Goal: Task Accomplishment & Management: Manage account settings

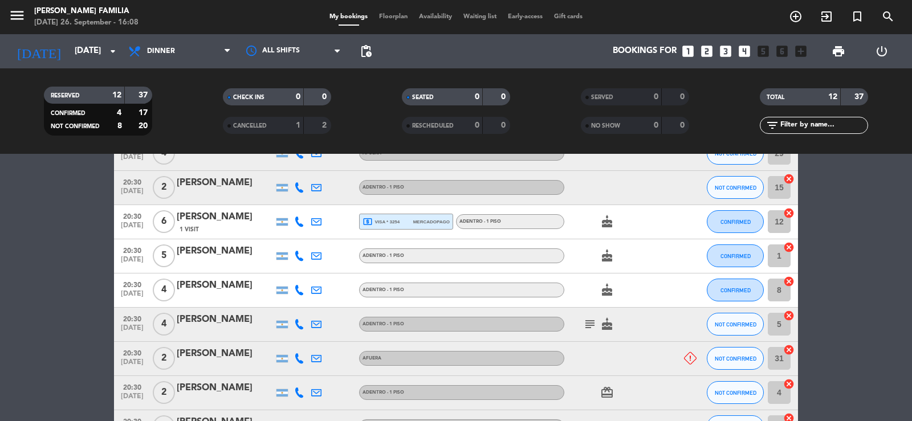
click at [393, 22] on div "menu [PERSON_NAME] FAMILIA [DATE] 26. September - 16:08 My bookings Floorplan A…" at bounding box center [456, 17] width 912 height 34
click at [397, 11] on div "menu [PERSON_NAME] FAMILIA [DATE] 26. September - 16:08 My bookings Floorplan A…" at bounding box center [456, 17] width 912 height 34
click at [396, 14] on span "Floorplan" at bounding box center [393, 17] width 40 height 6
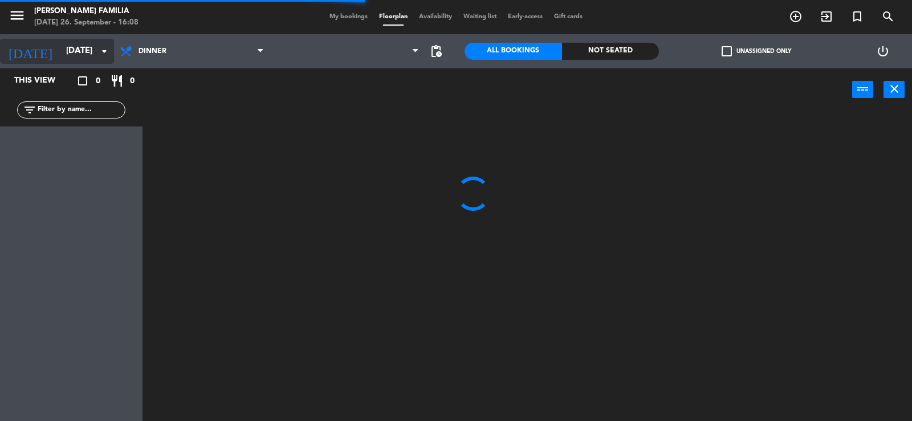
click at [68, 54] on input "[DATE]" at bounding box center [115, 51] width 110 height 22
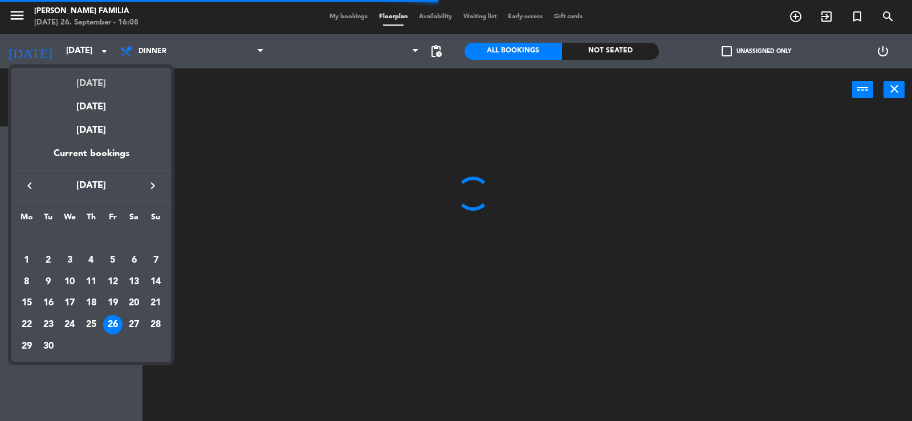
click at [75, 78] on div "[DATE]" at bounding box center [91, 79] width 160 height 23
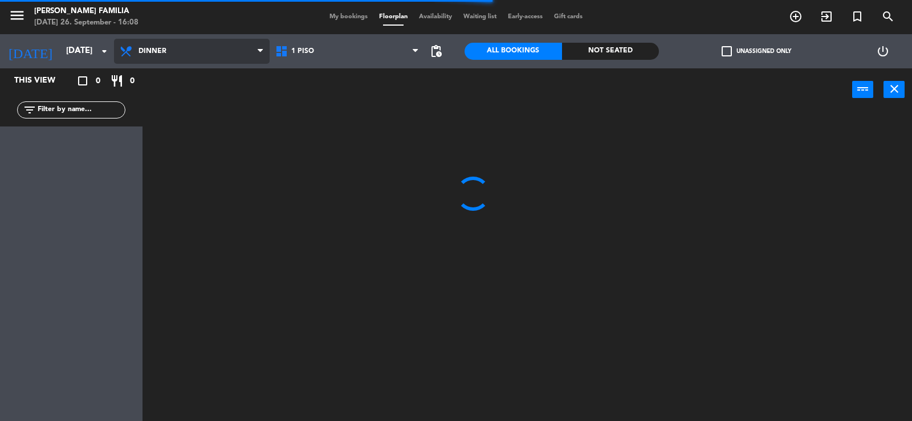
click at [148, 52] on span "Dinner" at bounding box center [153, 51] width 28 height 8
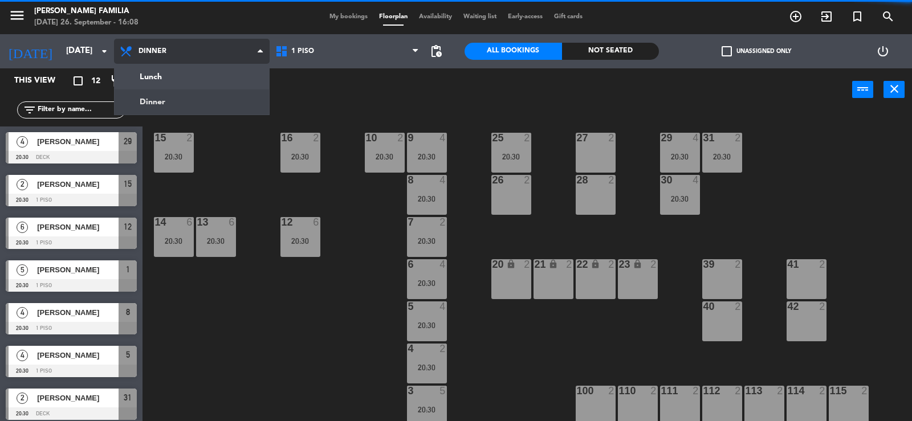
click at [157, 106] on ng-component "menu [PERSON_NAME] FAMILIA [DATE] 26. September - 16:08 My bookings Floorplan A…" at bounding box center [456, 211] width 912 height 422
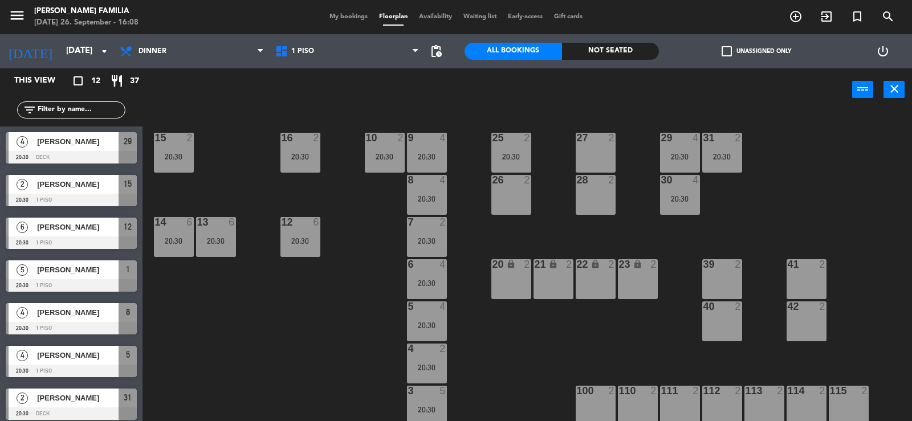
click at [224, 152] on div "9 4 20:30 10 2 20:30 15 2 20:30 16 2 20:30 25 2 20:30 27 2 29 4 20:30 31 2 20:3…" at bounding box center [532, 267] width 761 height 310
click at [189, 157] on div "20:30" at bounding box center [174, 157] width 40 height 8
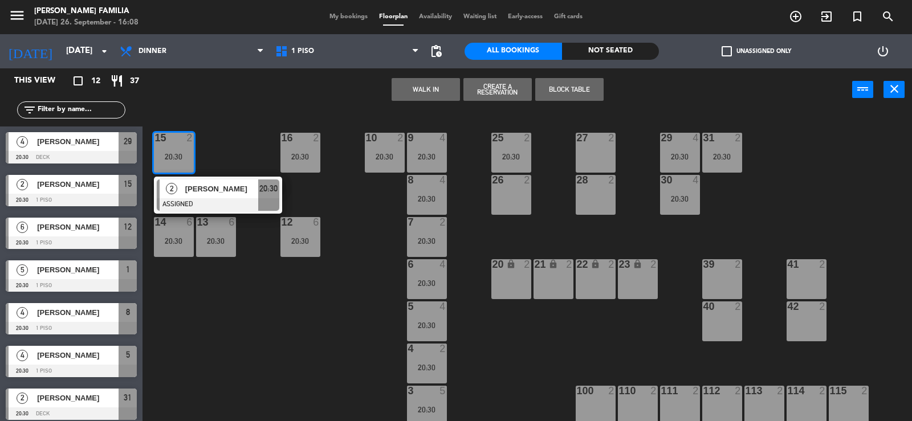
click at [345, 192] on div "9 4 20:30 10 2 20:30 15 2 20:30 2 [PERSON_NAME] ASSIGNED 20:30 16 2 20:30 25 2 …" at bounding box center [532, 267] width 761 height 310
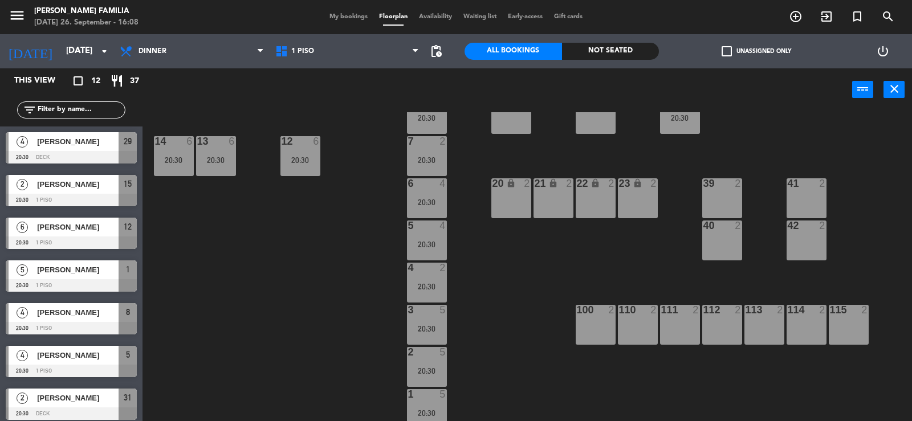
scroll to position [88, 0]
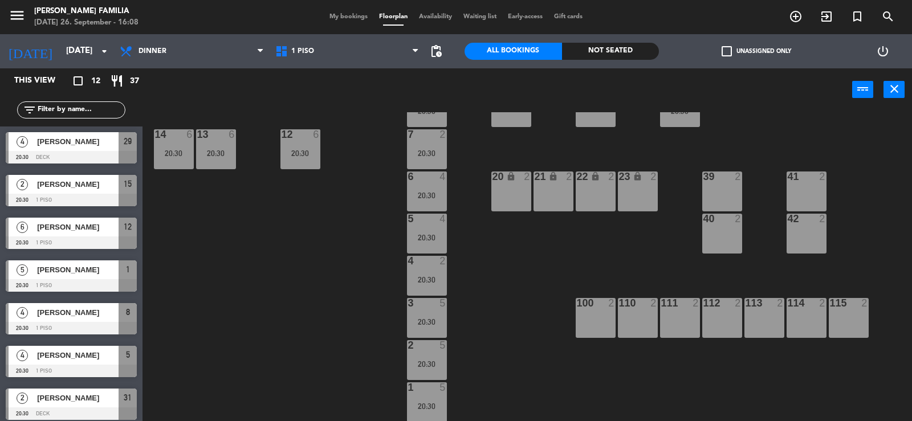
click at [607, 319] on div "100 2" at bounding box center [596, 318] width 40 height 40
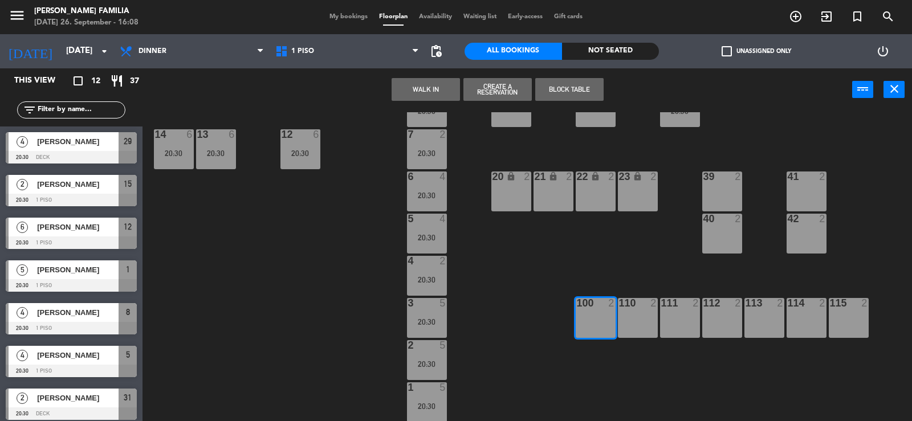
click at [628, 262] on div "9 4 20:30 10 2 20:30 15 2 20:30 16 2 20:30 25 2 20:30 27 2 29 4 20:30 31 2 20:3…" at bounding box center [532, 267] width 761 height 310
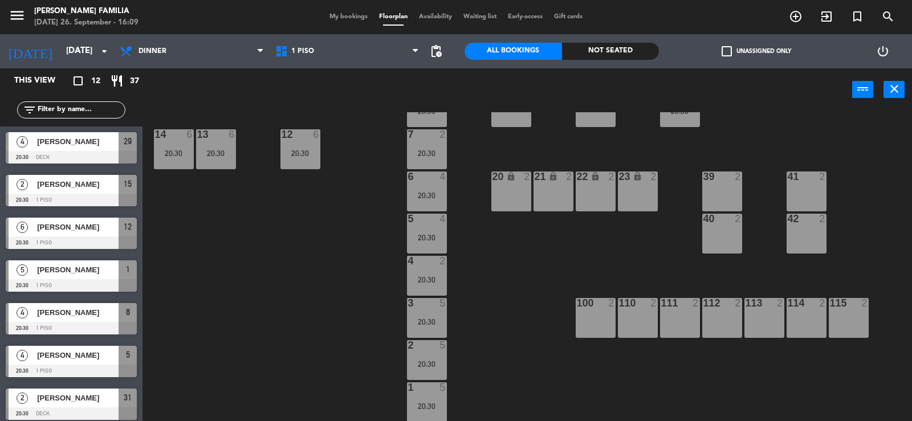
click at [669, 273] on div "9 4 20:30 10 2 20:30 15 2 20:30 16 2 20:30 25 2 20:30 27 2 29 4 20:30 31 2 20:3…" at bounding box center [532, 267] width 761 height 310
click at [559, 152] on div "9 4 20:30 10 2 20:30 15 2 20:30 16 2 20:30 25 2 20:30 27 2 29 4 20:30 31 2 20:3…" at bounding box center [532, 267] width 761 height 310
